Goal: Information Seeking & Learning: Learn about a topic

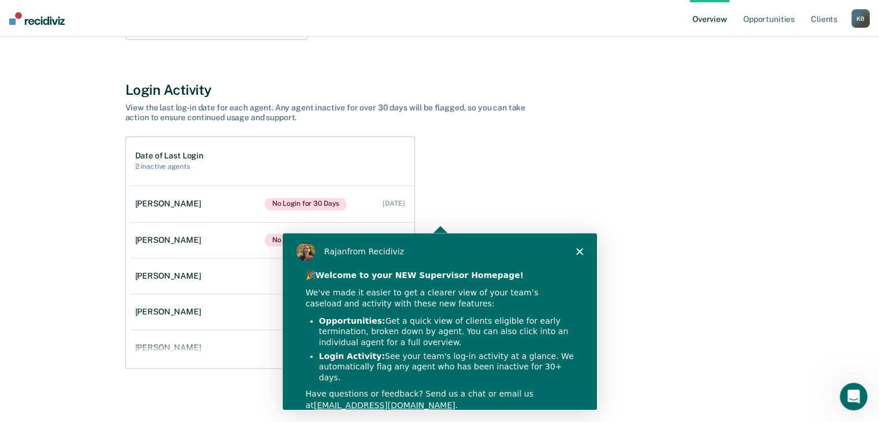
scroll to position [370, 0]
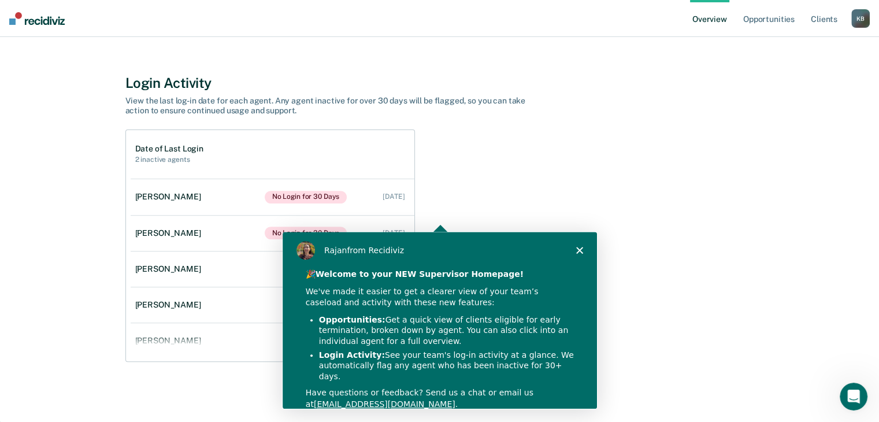
click at [520, 198] on div "Product tour overlay" at bounding box center [439, 211] width 879 height 422
click at [580, 251] on polygon "Close" at bounding box center [578, 248] width 7 height 7
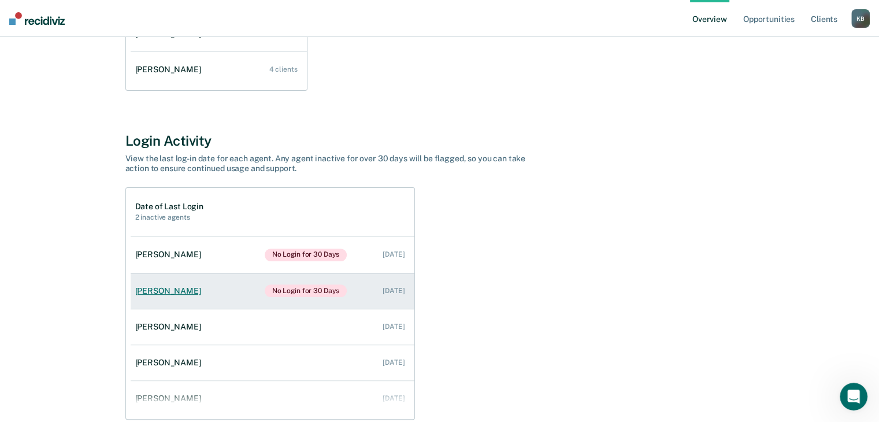
scroll to position [46, 0]
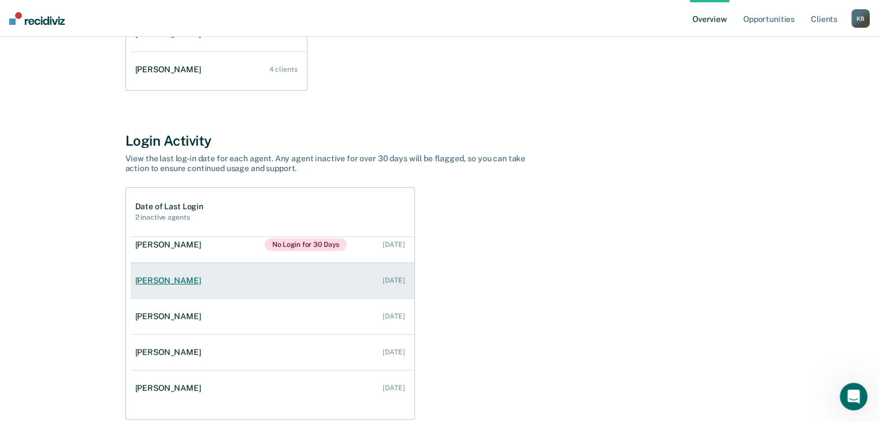
click at [316, 288] on link "[PERSON_NAME] [DATE]" at bounding box center [273, 280] width 284 height 33
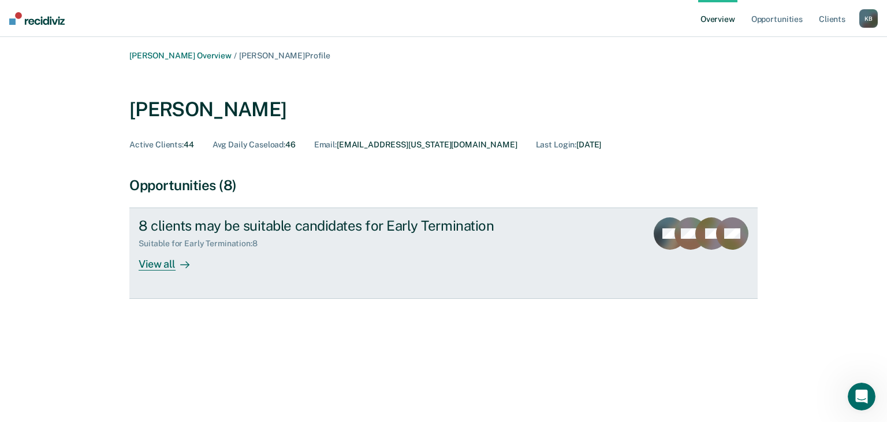
click at [163, 269] on div "View all" at bounding box center [171, 259] width 65 height 23
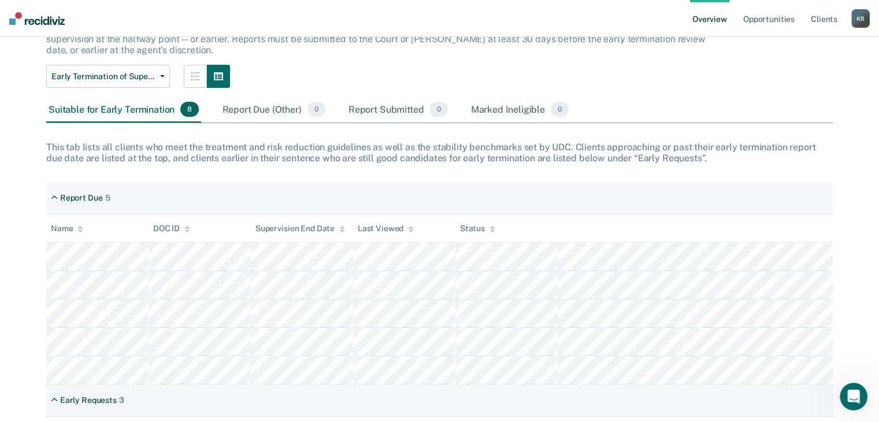
scroll to position [61, 0]
